Goal: Information Seeking & Learning: Learn about a topic

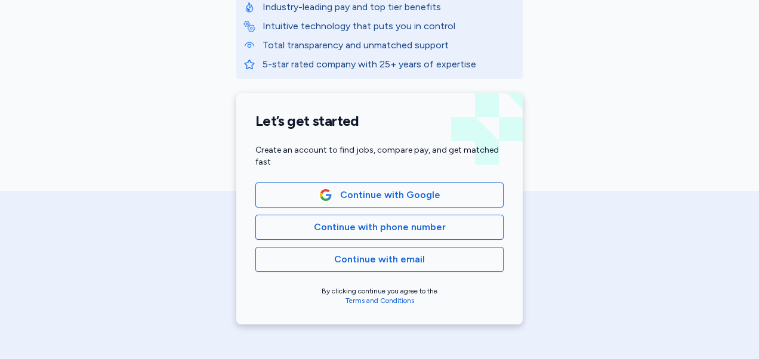
scroll to position [198, 0]
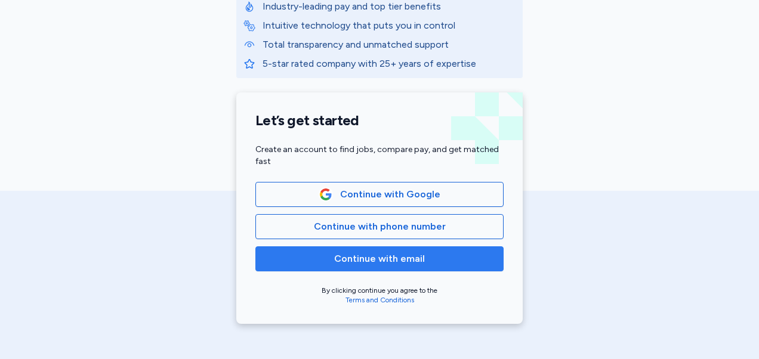
click at [385, 263] on span "Continue with email" at bounding box center [379, 259] width 91 height 14
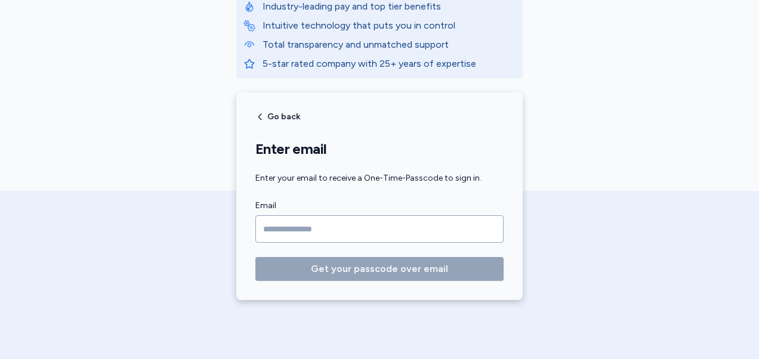
click at [358, 230] on input "Email" at bounding box center [379, 228] width 248 height 27
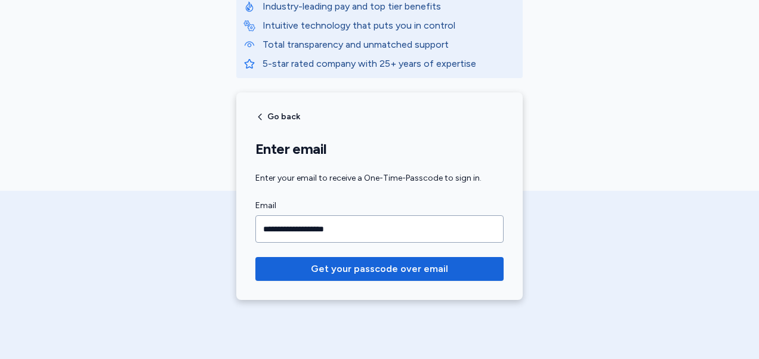
type input "**********"
click at [255, 257] on button "Get your passcode over email" at bounding box center [379, 269] width 248 height 24
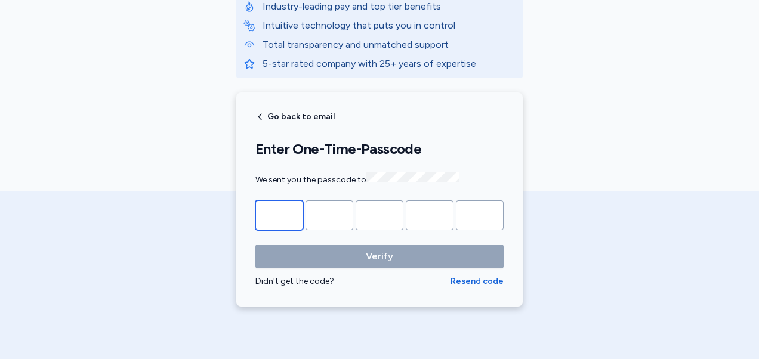
type input "*"
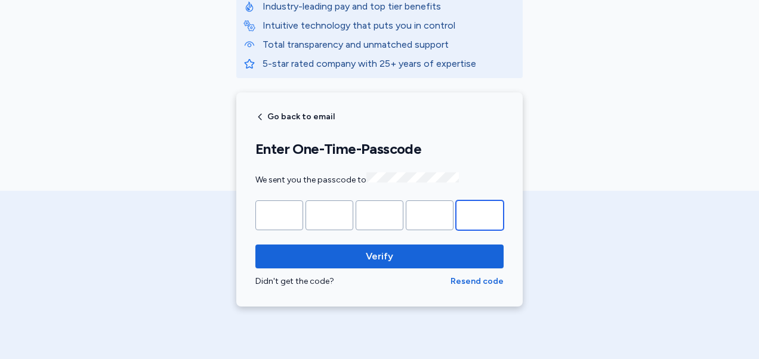
type input "*"
click at [255, 245] on button "Verify" at bounding box center [379, 257] width 248 height 24
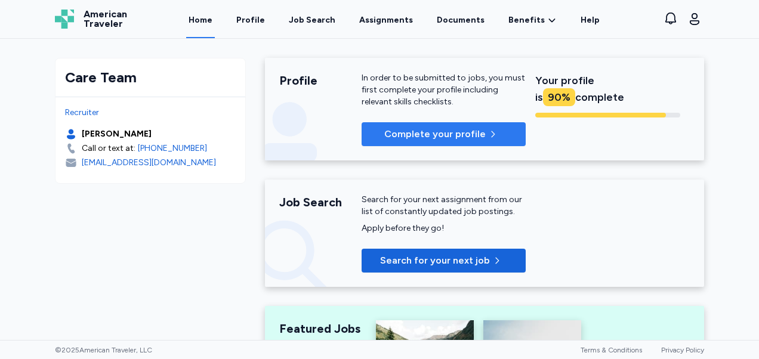
click at [414, 129] on span "Complete your profile" at bounding box center [434, 134] width 101 height 14
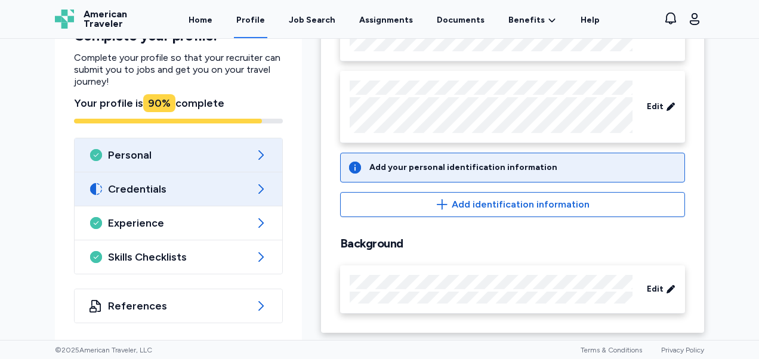
scroll to position [175, 0]
click at [166, 193] on span "Credentials" at bounding box center [178, 188] width 141 height 14
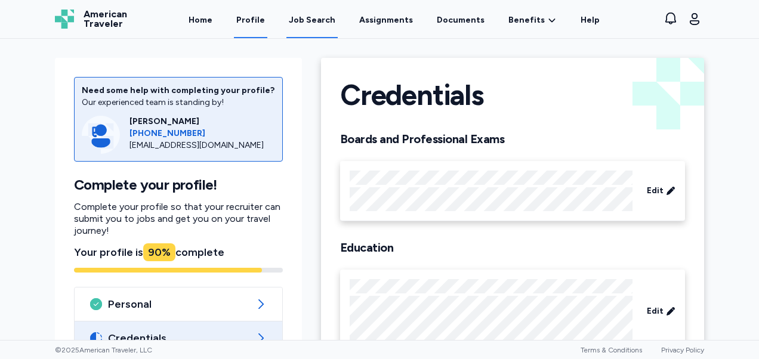
click at [322, 15] on div "Job Search" at bounding box center [312, 20] width 47 height 12
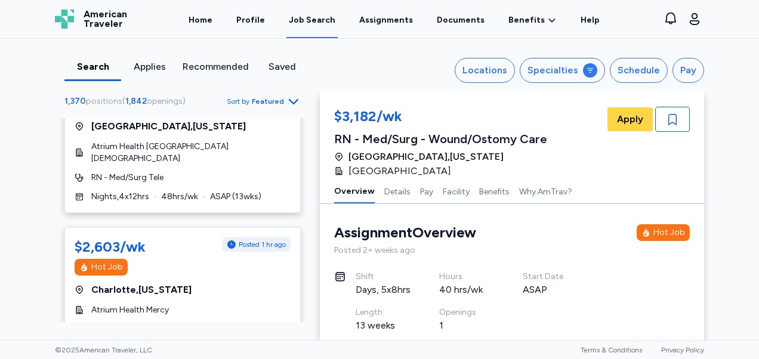
scroll to position [2441, 0]
click at [477, 63] on div "Locations" at bounding box center [485, 70] width 45 height 14
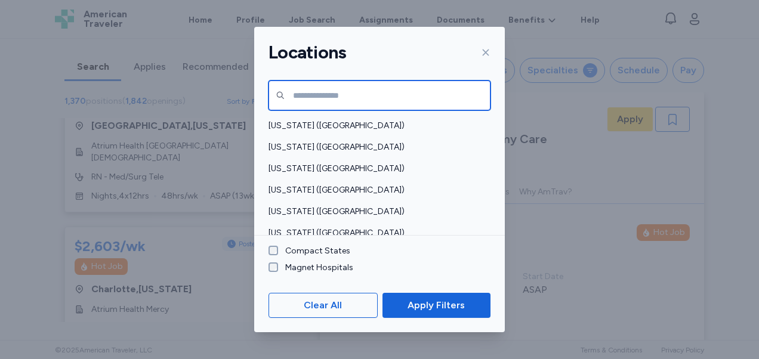
click at [415, 100] on input "text" at bounding box center [380, 96] width 222 height 30
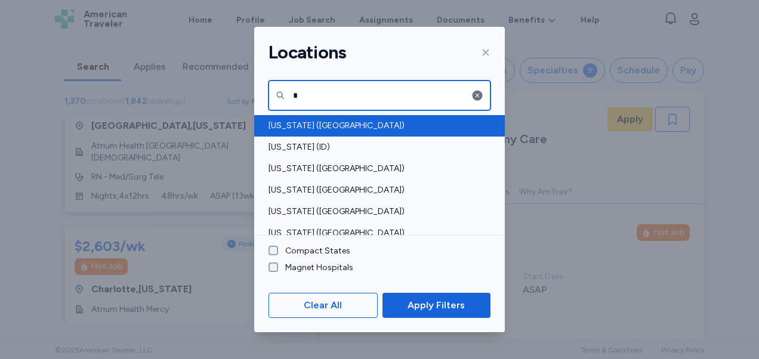
type input "*"
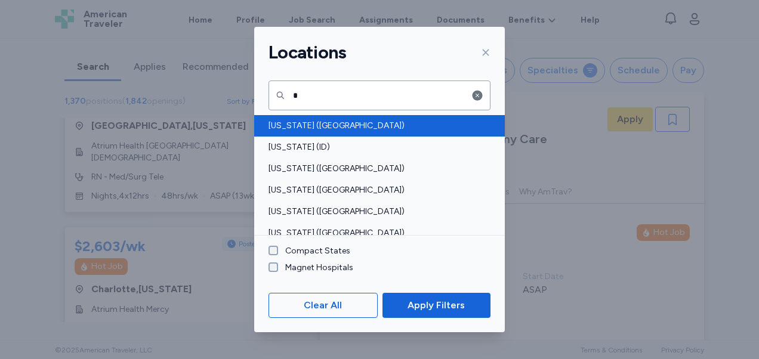
click at [362, 121] on span "[US_STATE] ([GEOGRAPHIC_DATA])" at bounding box center [376, 126] width 215 height 12
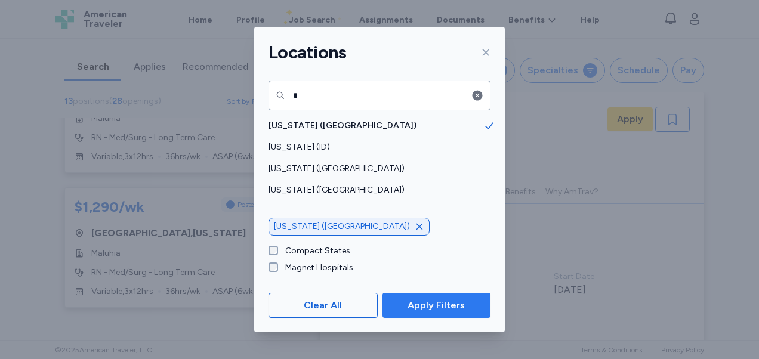
scroll to position [1544, 0]
click at [436, 308] on span "Apply Filters" at bounding box center [436, 305] width 57 height 14
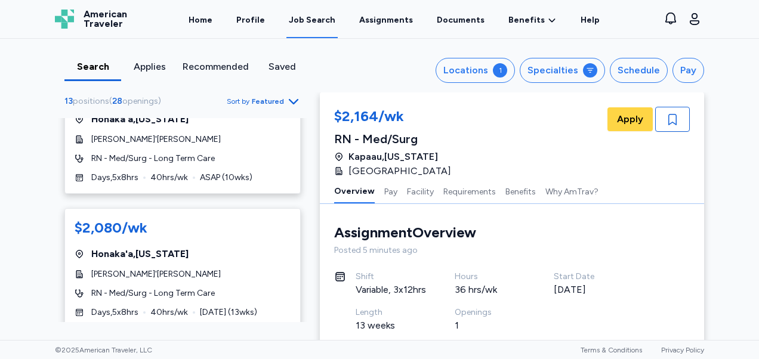
scroll to position [451, 0]
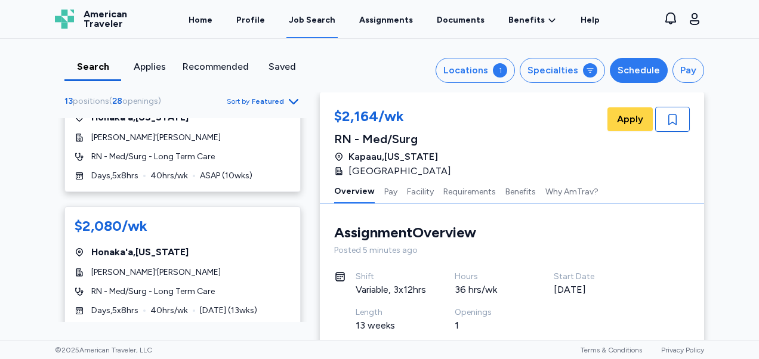
click at [645, 67] on div "Schedule" at bounding box center [639, 70] width 42 height 14
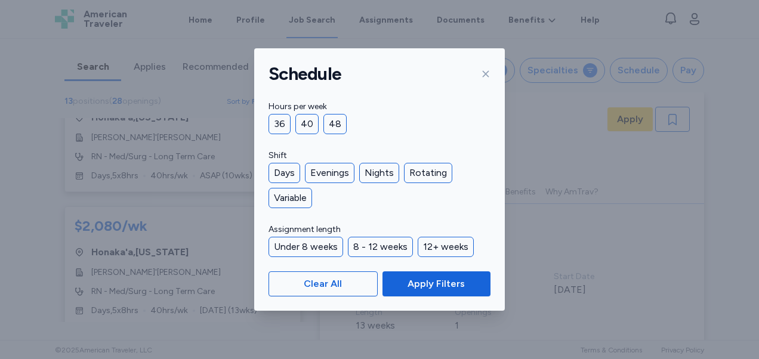
click at [597, 36] on div "Schedule Hours per week 36 40 48 Shift Days Evenings Nights Rotating Variable A…" at bounding box center [379, 179] width 759 height 359
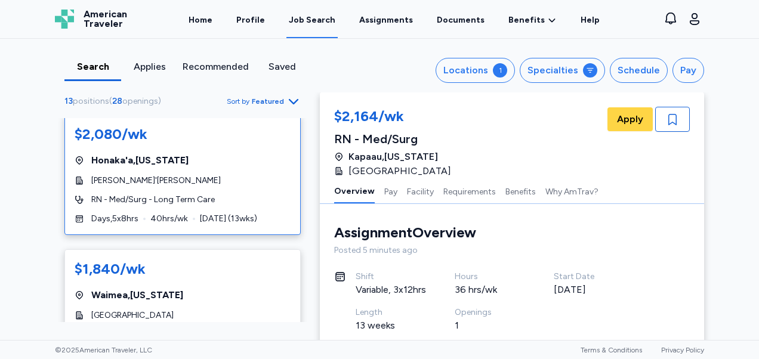
scroll to position [544, 0]
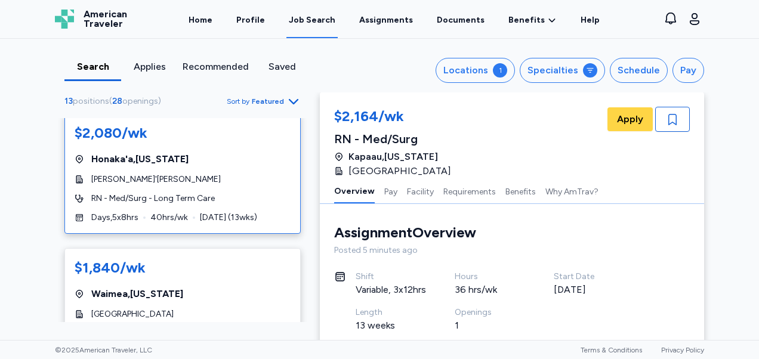
click at [258, 162] on div "Honaka'a , [US_STATE]" at bounding box center [183, 159] width 216 height 14
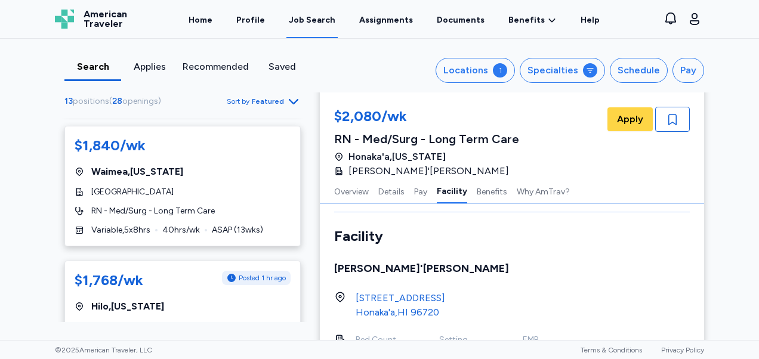
scroll to position [1133, 0]
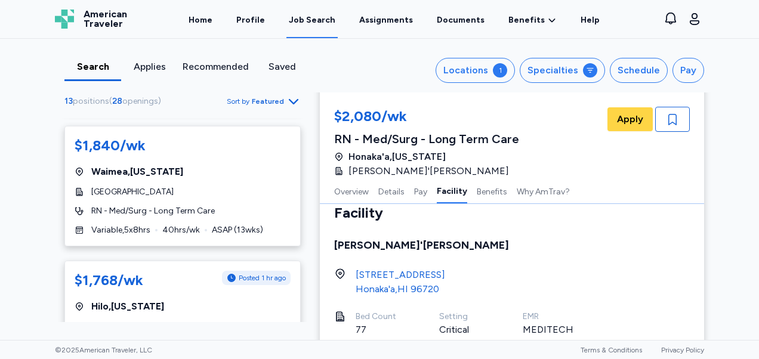
click at [408, 268] on div "[STREET_ADDRESS]" at bounding box center [401, 275] width 90 height 14
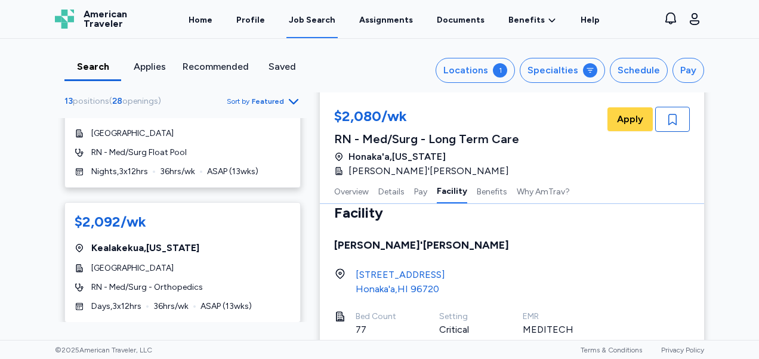
scroll to position [0, 0]
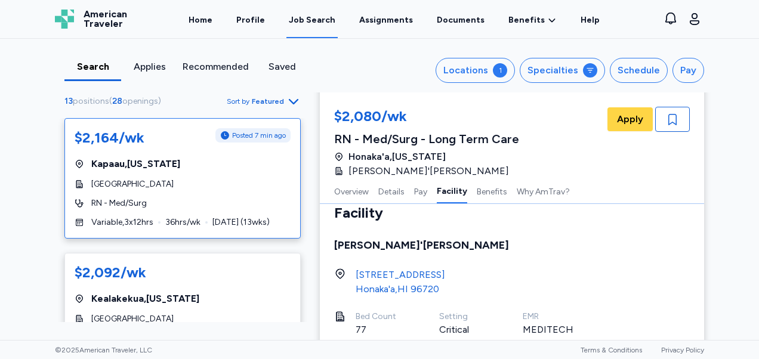
click at [183, 201] on div "RN - Med/Surg" at bounding box center [183, 204] width 216 height 12
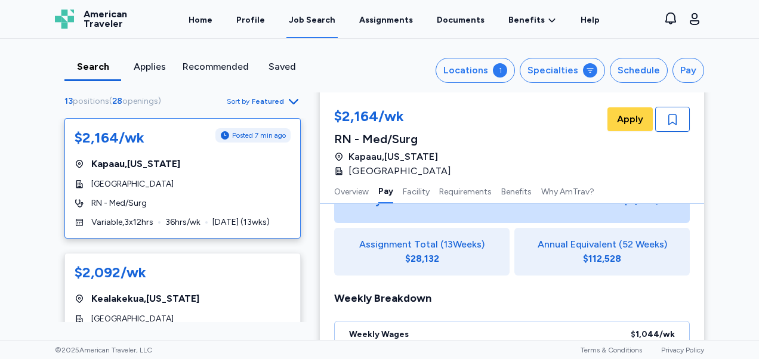
scroll to position [312, 0]
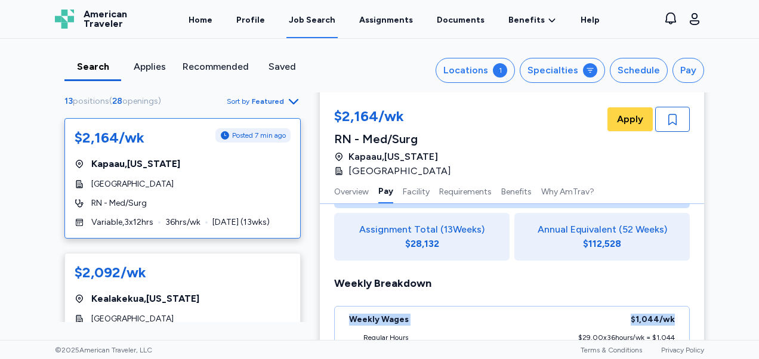
drag, startPoint x: 678, startPoint y: 250, endPoint x: 735, endPoint y: 298, distance: 75.4
click at [735, 298] on div "Search Applies Recommended Saved Locations 1 Specialties Schedule Pay 13 positi…" at bounding box center [379, 189] width 759 height 301
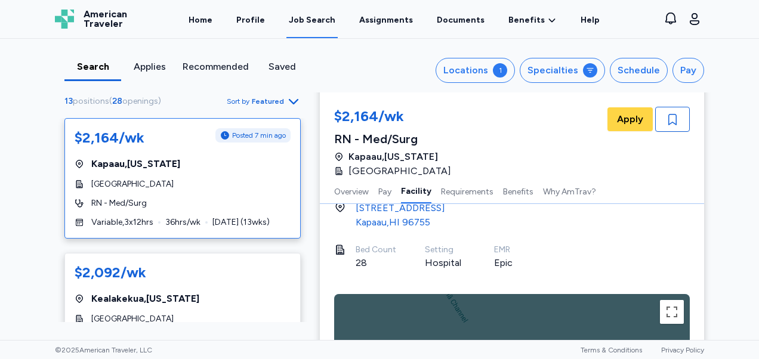
scroll to position [603, 0]
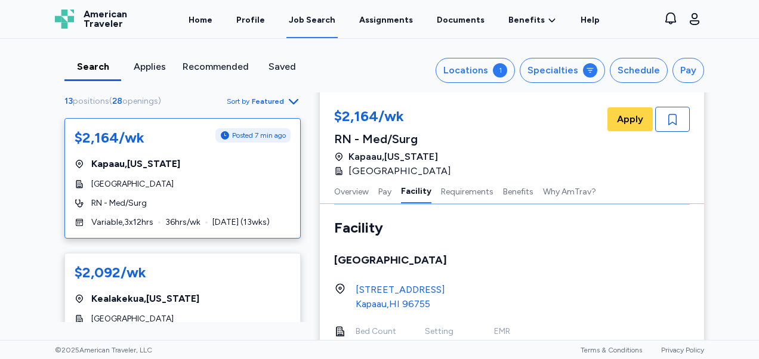
click at [425, 287] on div "[STREET_ADDRESS]" at bounding box center [401, 290] width 90 height 14
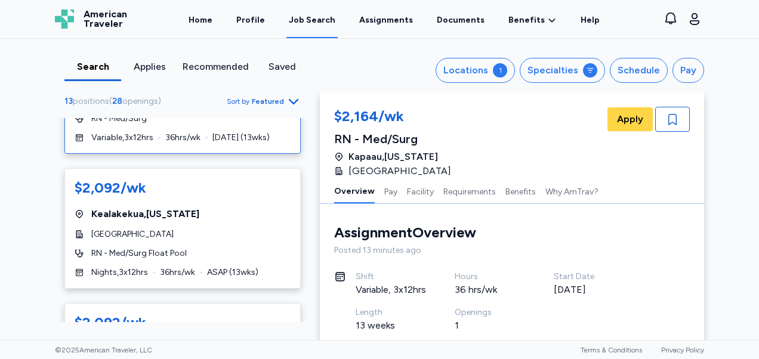
scroll to position [8, 0]
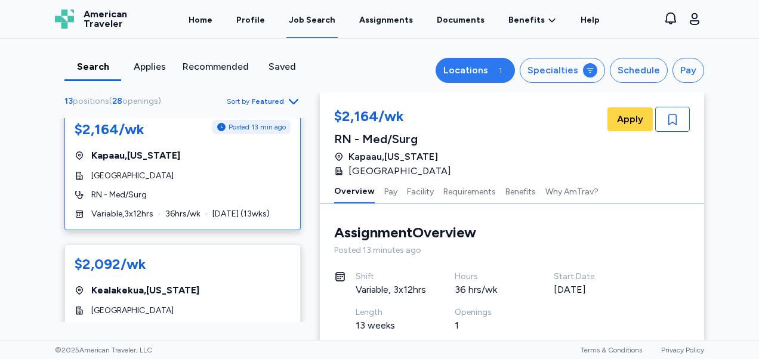
click at [474, 60] on button "Locations 1" at bounding box center [475, 70] width 79 height 25
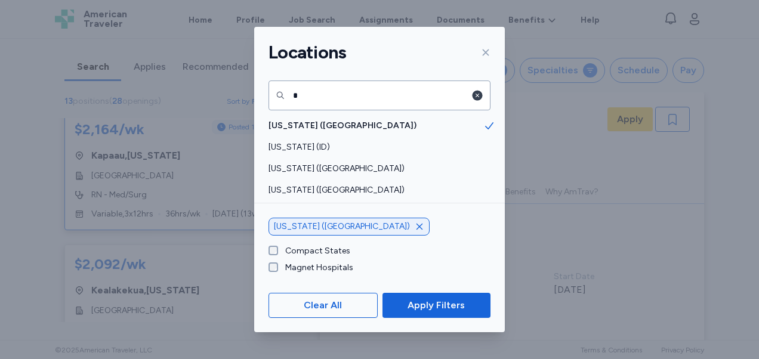
click at [472, 94] on icon "button" at bounding box center [478, 96] width 12 height 12
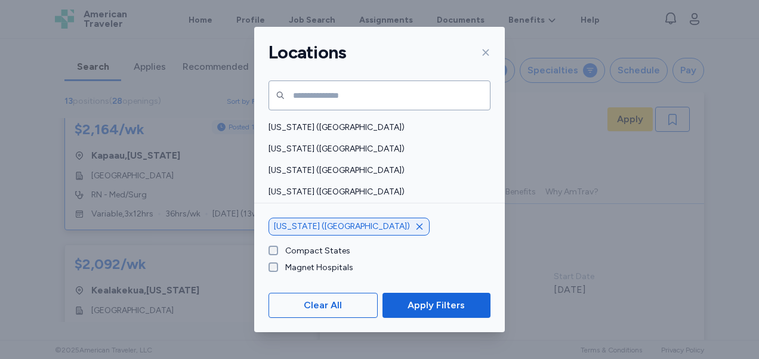
click at [415, 229] on icon "button" at bounding box center [420, 227] width 10 height 10
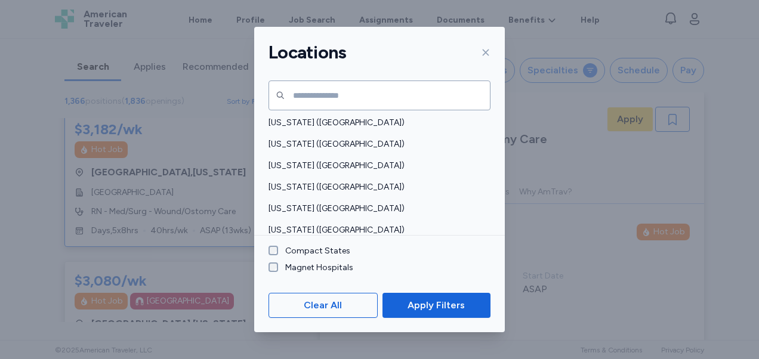
scroll to position [660, 0]
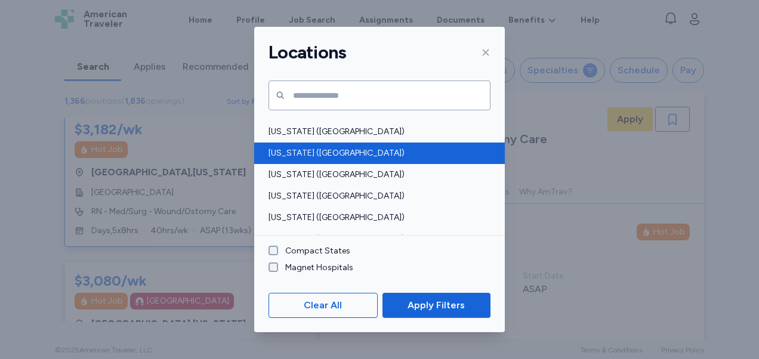
click at [343, 157] on span "[US_STATE] ([GEOGRAPHIC_DATA])" at bounding box center [376, 153] width 215 height 12
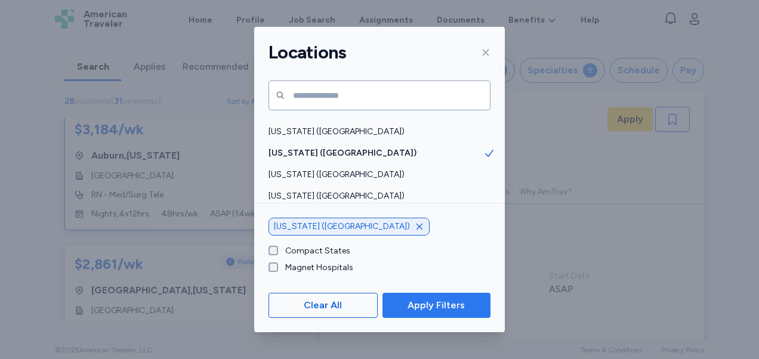
click at [409, 306] on span "Apply Filters" at bounding box center [436, 305] width 57 height 14
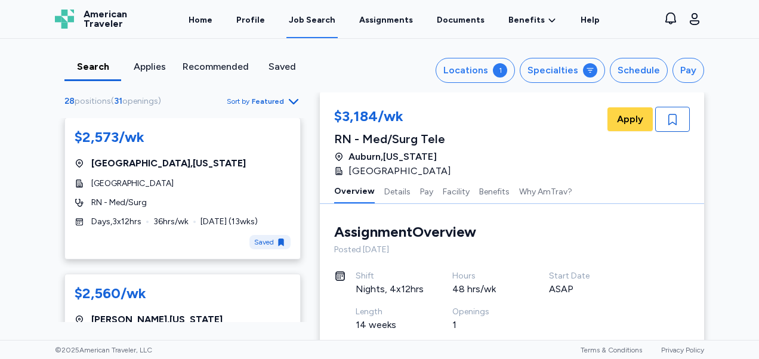
scroll to position [503, 0]
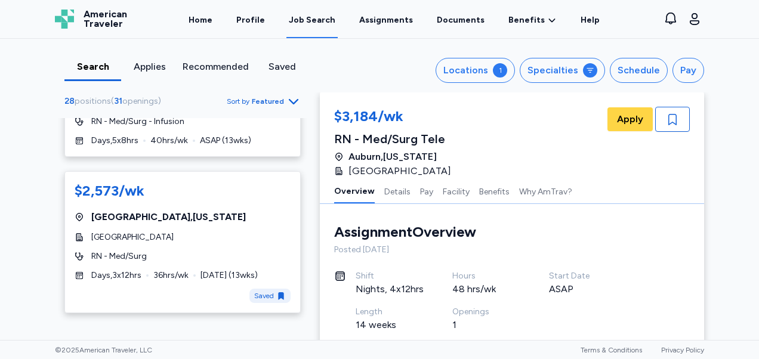
click at [174, 220] on div "[GEOGRAPHIC_DATA] , [US_STATE]" at bounding box center [183, 217] width 216 height 14
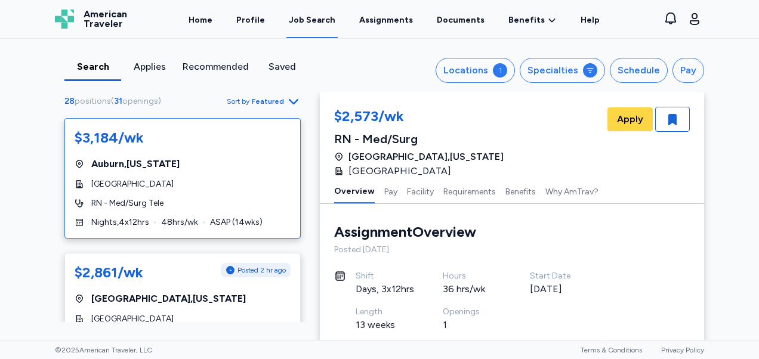
click at [190, 195] on div "$3,184/wk [GEOGRAPHIC_DATA] , [US_STATE][GEOGRAPHIC_DATA] RN - Med/[GEOGRAPHIC_…" at bounding box center [182, 178] width 236 height 121
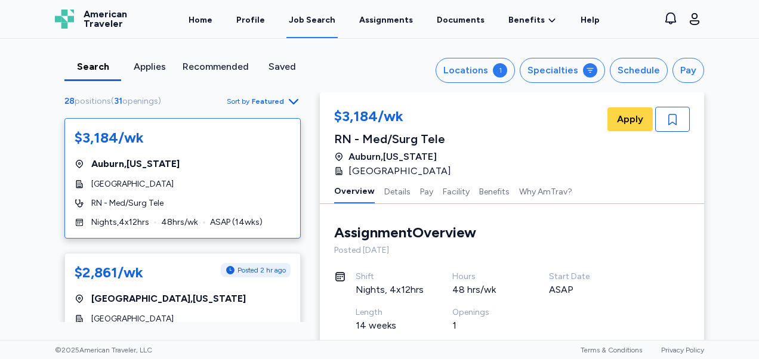
click at [156, 177] on div "$3,184/wk [GEOGRAPHIC_DATA] , [US_STATE][GEOGRAPHIC_DATA] RN - Med/[GEOGRAPHIC_…" at bounding box center [182, 178] width 236 height 121
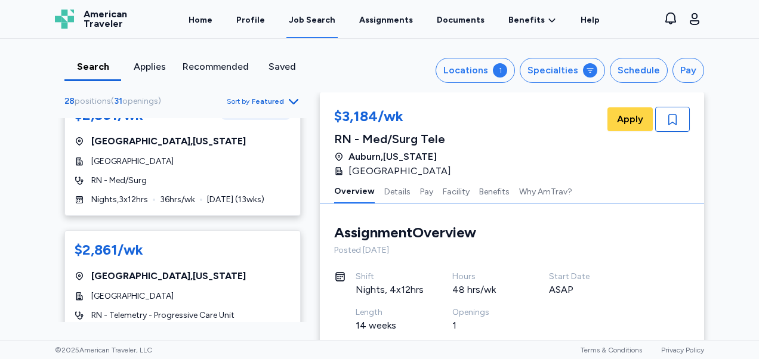
scroll to position [159, 0]
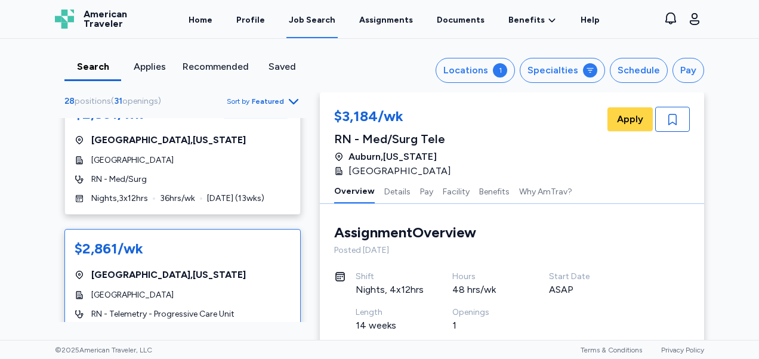
click at [236, 270] on div "[GEOGRAPHIC_DATA] , [US_STATE]" at bounding box center [183, 275] width 216 height 14
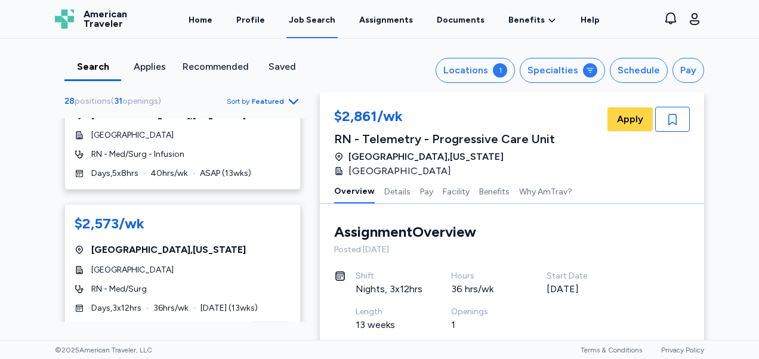
scroll to position [487, 0]
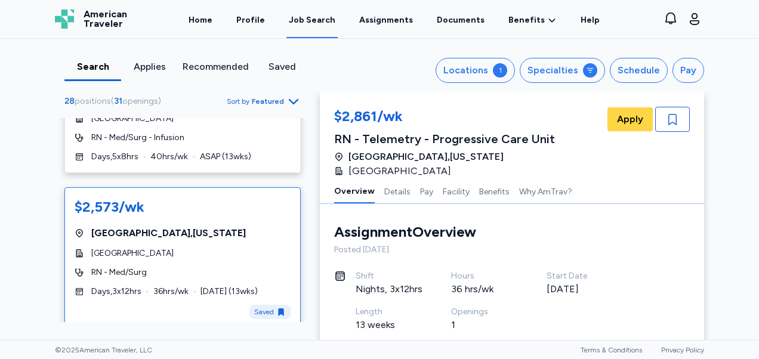
click at [177, 255] on div "[GEOGRAPHIC_DATA]" at bounding box center [183, 254] width 216 height 12
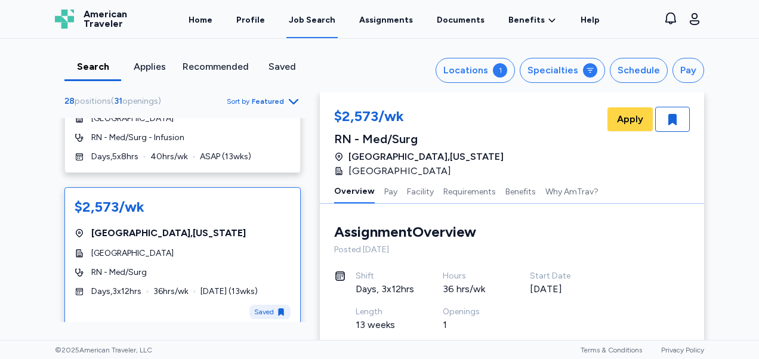
drag, startPoint x: 180, startPoint y: 249, endPoint x: 86, endPoint y: 251, distance: 94.3
click at [86, 251] on div "[GEOGRAPHIC_DATA]" at bounding box center [183, 254] width 216 height 12
